Goal: Task Accomplishment & Management: Use online tool/utility

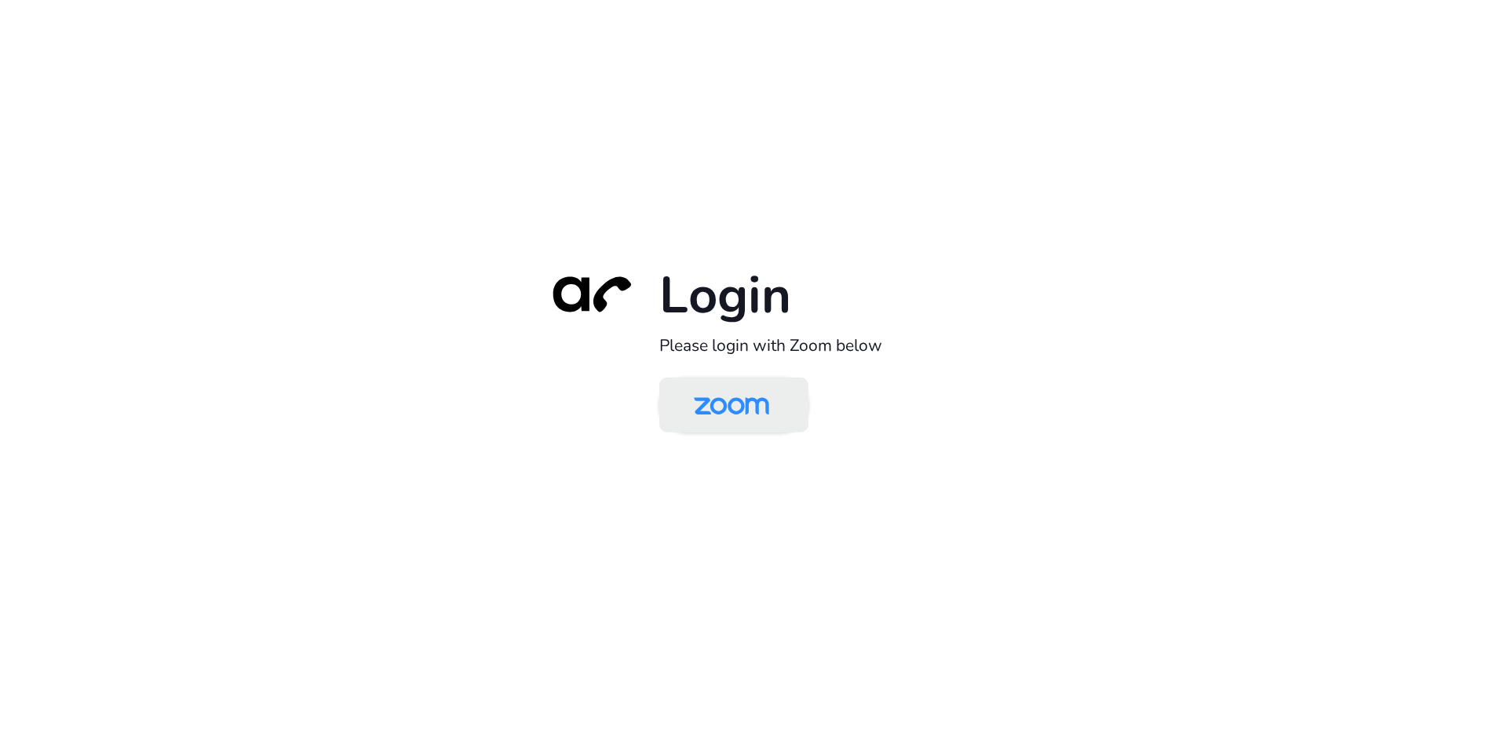
click at [762, 395] on img at bounding box center [732, 406] width 108 height 51
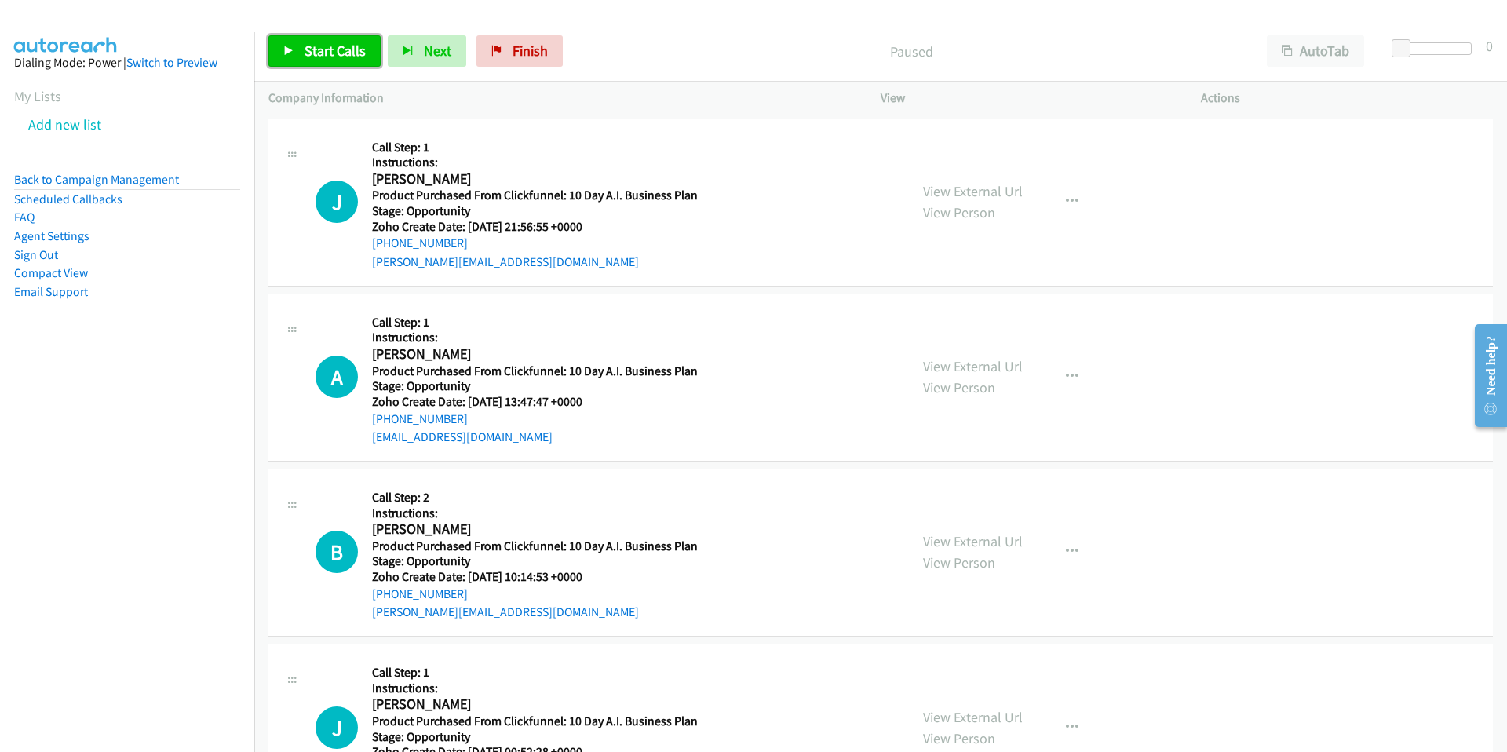
click at [312, 46] on span "Start Calls" at bounding box center [335, 51] width 61 height 18
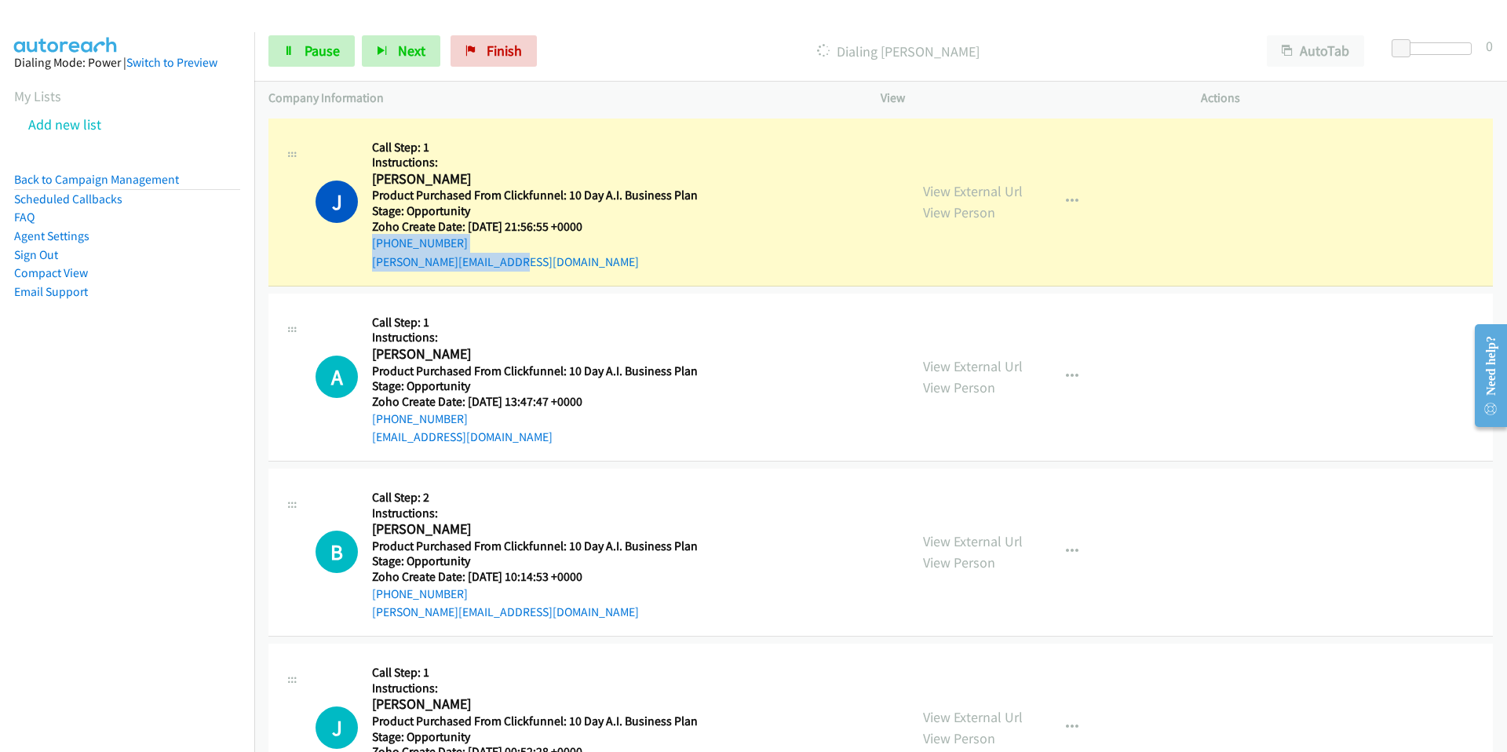
drag, startPoint x: 365, startPoint y: 239, endPoint x: 496, endPoint y: 263, distance: 133.2
click at [496, 263] on div "J Callback Scheduled Call Step: 1 Instructions: Justin Harris America/Los_Angel…" at bounding box center [605, 202] width 579 height 139
copy div "+1 725-324-7571 justin@justinharris.info"
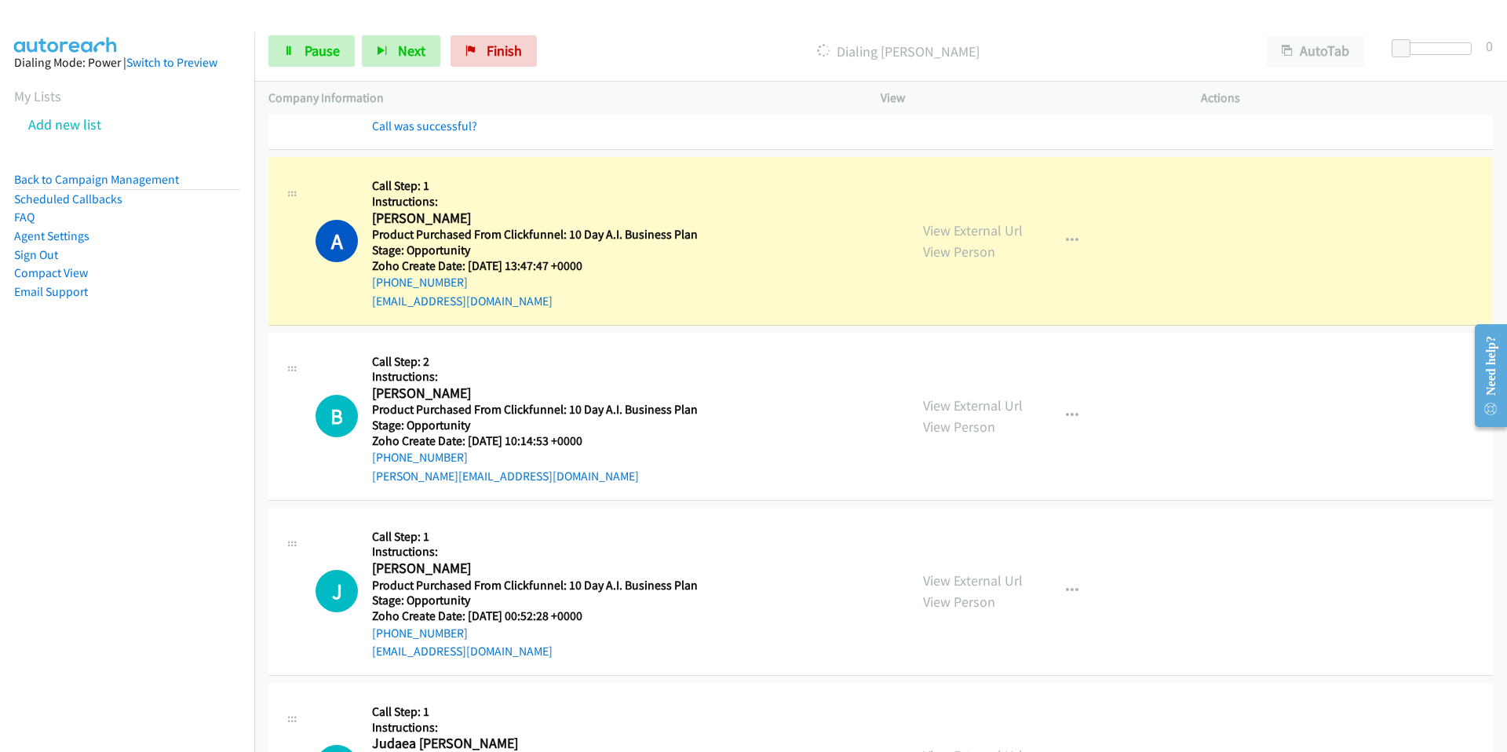
scroll to position [185, 0]
